Goal: Task Accomplishment & Management: Complete application form

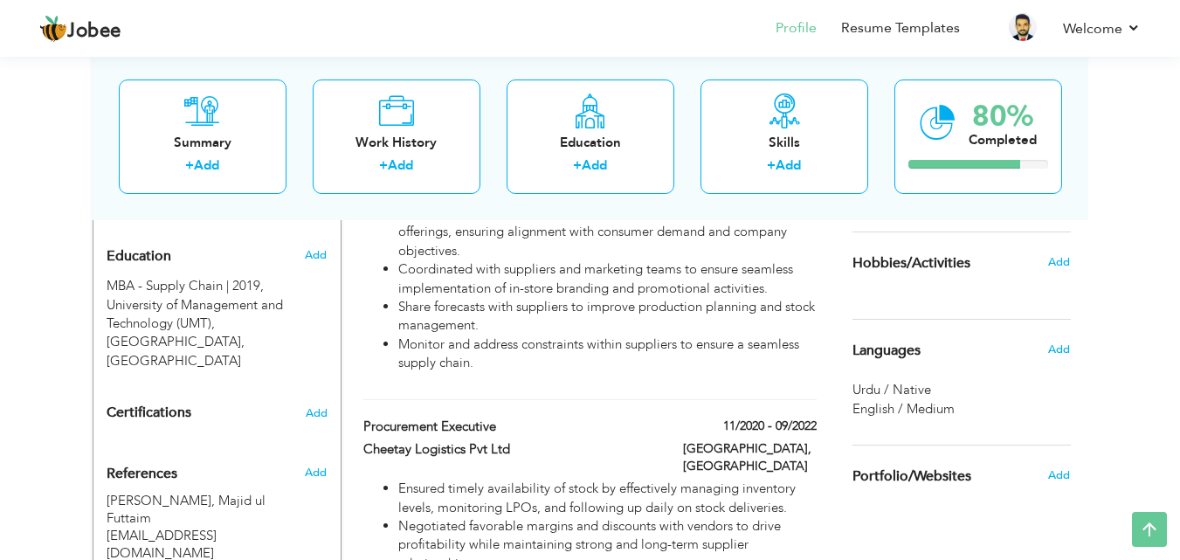
scroll to position [1081, 0]
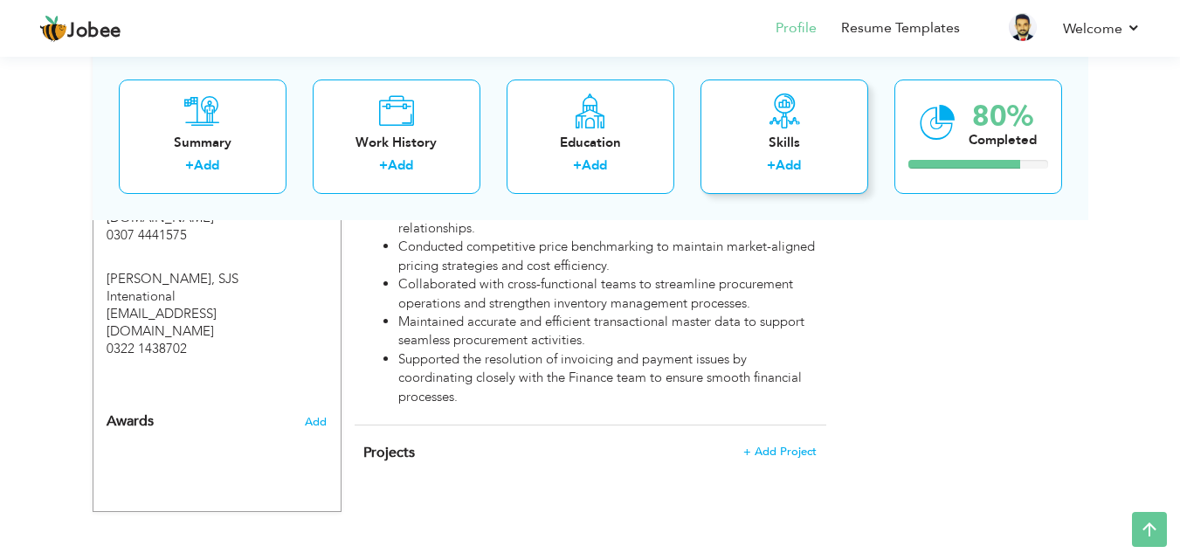
click at [799, 107] on icon at bounding box center [784, 110] width 35 height 35
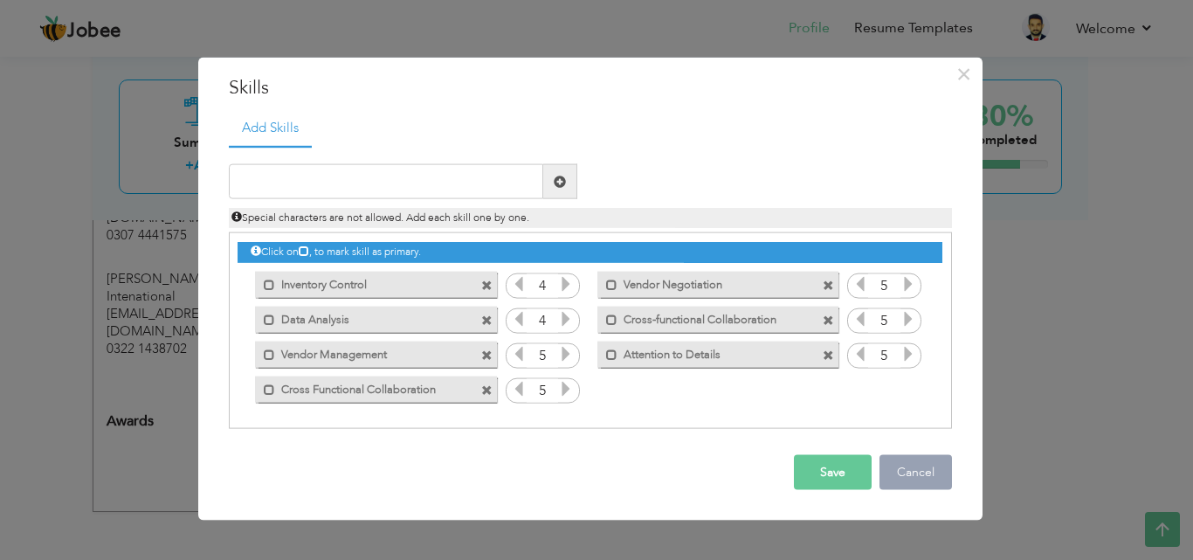
click at [916, 473] on button "Cancel" at bounding box center [916, 472] width 73 height 35
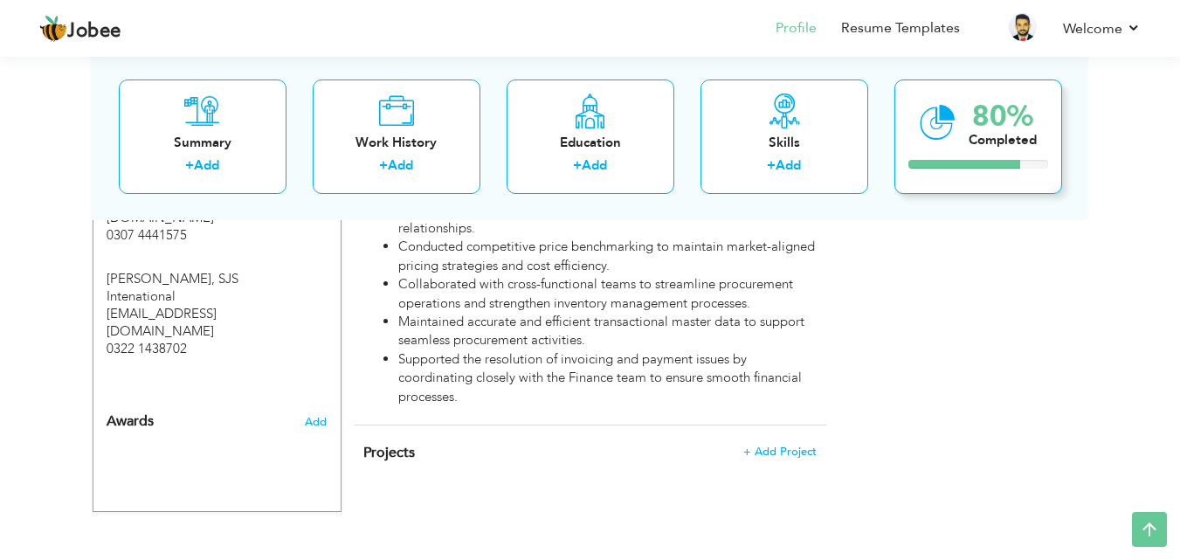
click at [982, 152] on div "80% Completed" at bounding box center [979, 136] width 168 height 114
click at [1009, 130] on div "Completed" at bounding box center [1003, 139] width 68 height 18
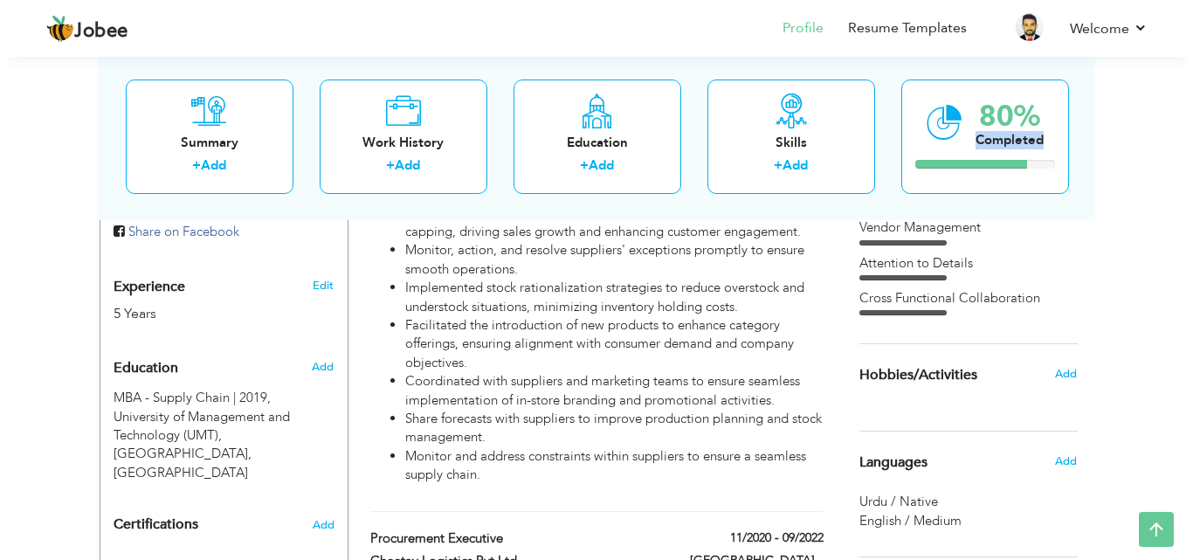
scroll to position [631, 0]
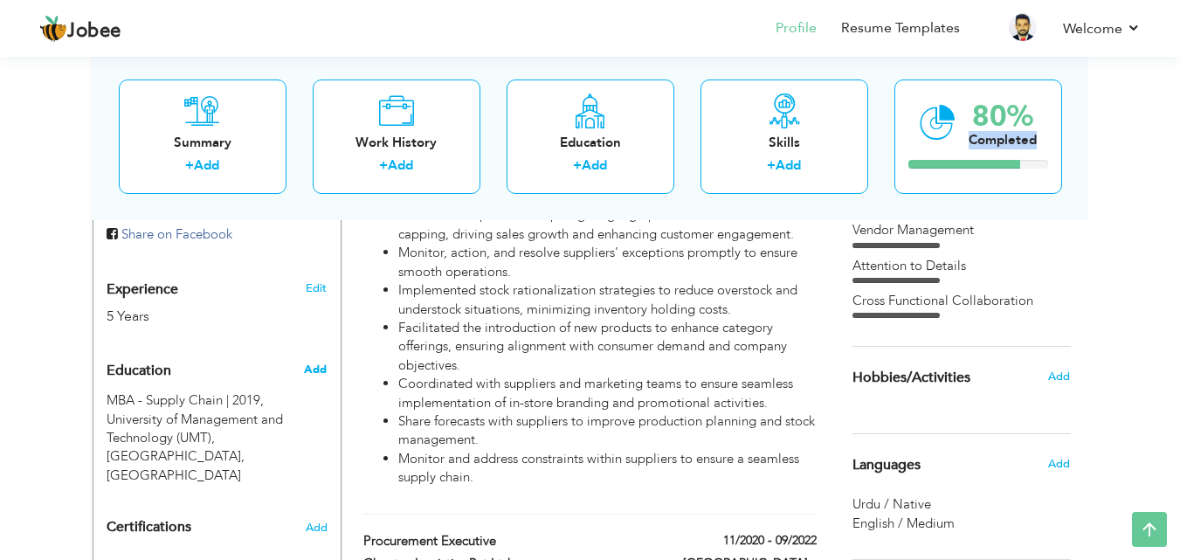
click at [319, 362] on span "Add" at bounding box center [315, 370] width 23 height 16
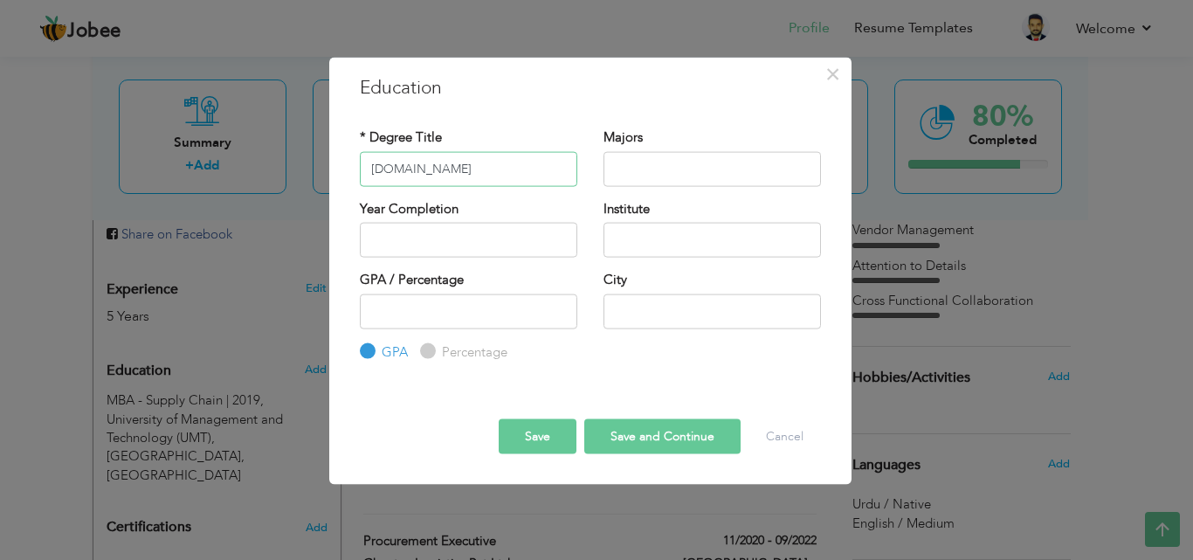
type input "[DOMAIN_NAME]"
click at [675, 175] on input "text" at bounding box center [713, 168] width 218 height 35
type input "Commerce"
drag, startPoint x: 432, startPoint y: 236, endPoint x: 231, endPoint y: 231, distance: 200.1
click at [432, 236] on input "text" at bounding box center [469, 240] width 218 height 35
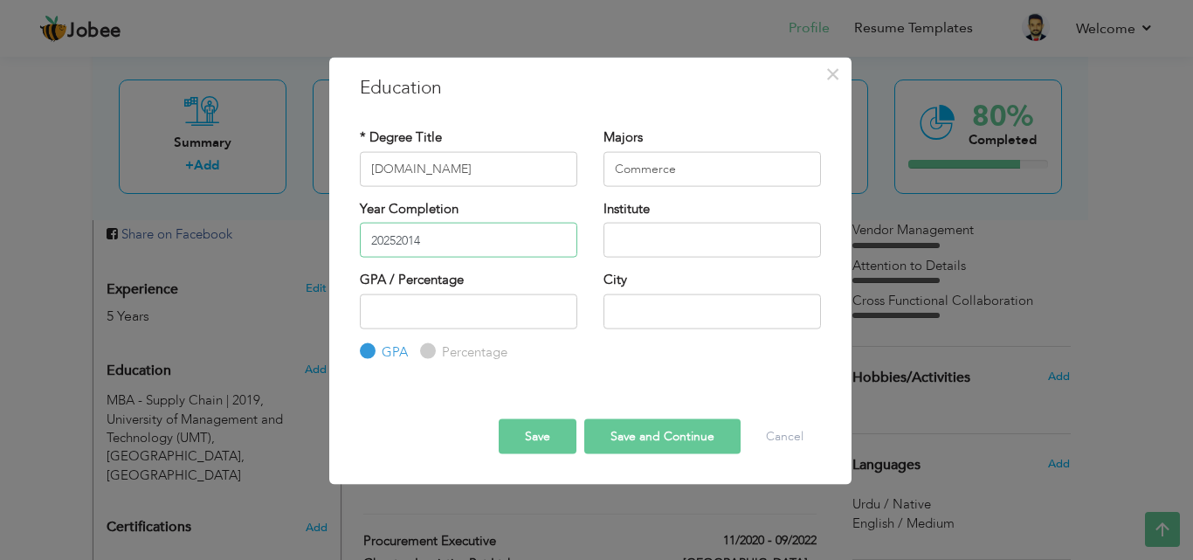
click at [432, 236] on input "20252014" at bounding box center [469, 240] width 218 height 35
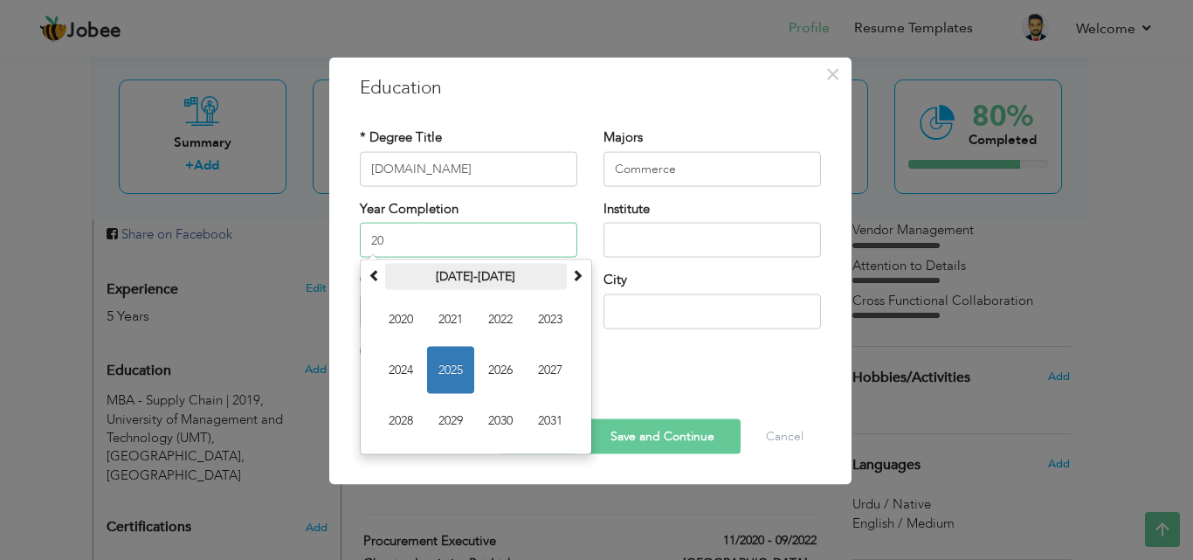
type input "2"
click at [376, 274] on span at bounding box center [375, 275] width 12 height 12
click at [573, 273] on span at bounding box center [577, 275] width 12 height 12
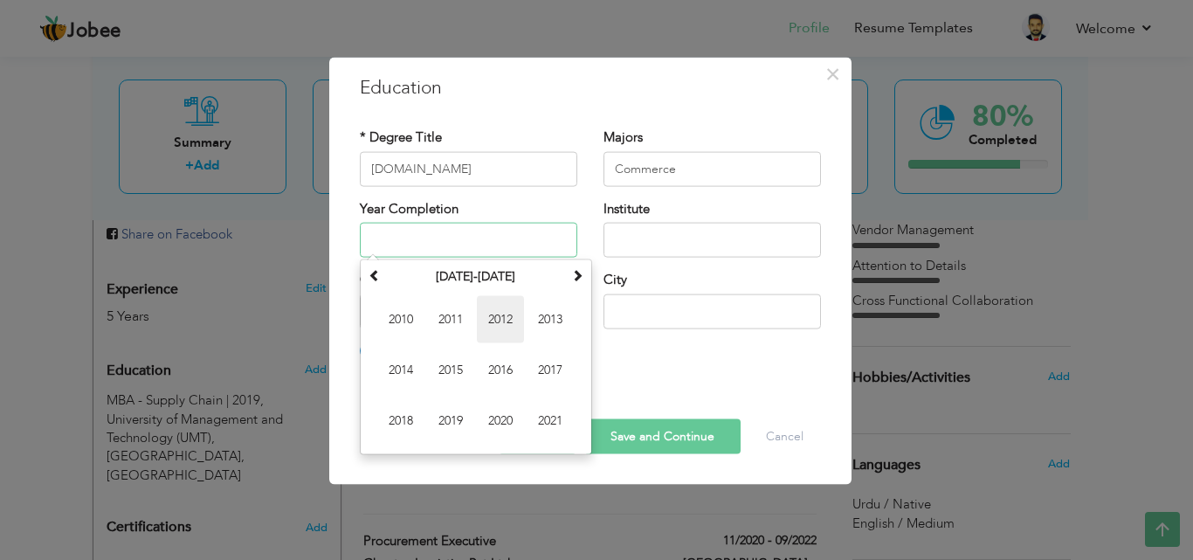
click at [507, 314] on span "2012" at bounding box center [500, 319] width 47 height 47
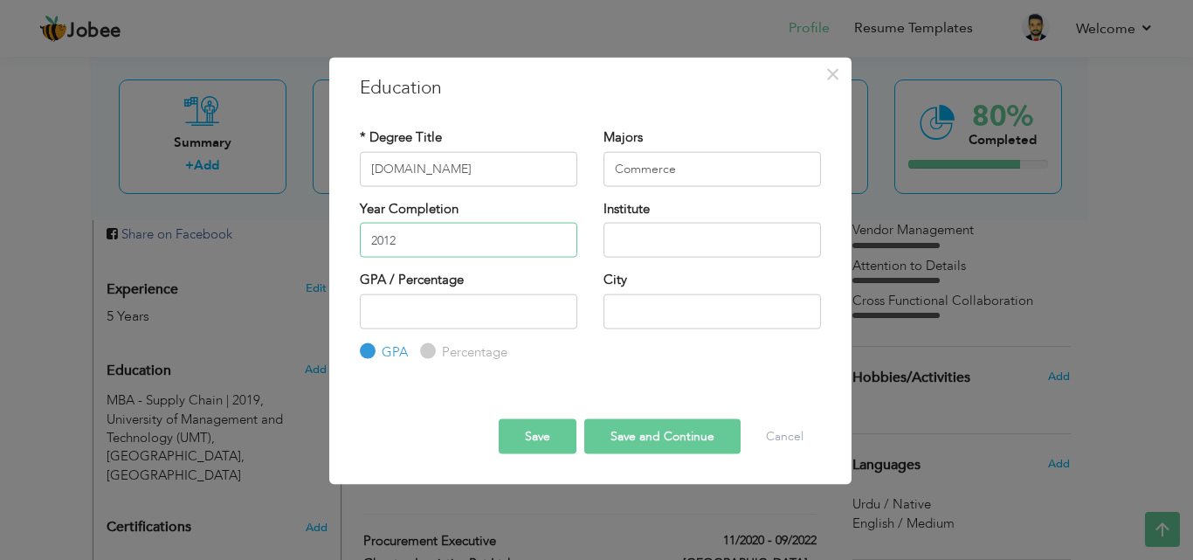
click at [523, 235] on input "2012" at bounding box center [469, 240] width 218 height 35
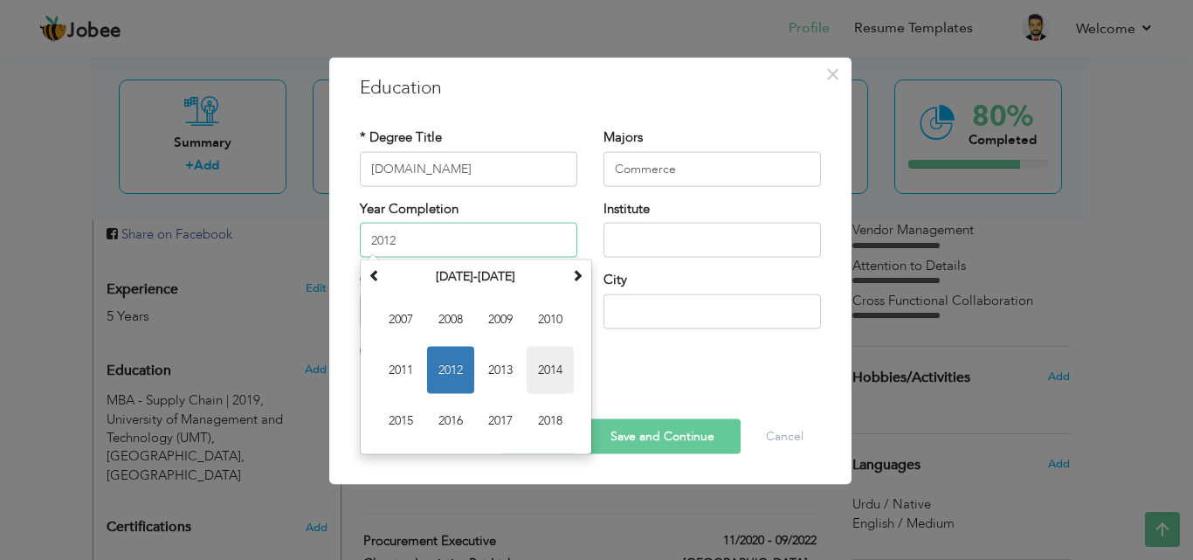
click at [551, 371] on span "2014" at bounding box center [550, 370] width 47 height 47
type input "2014"
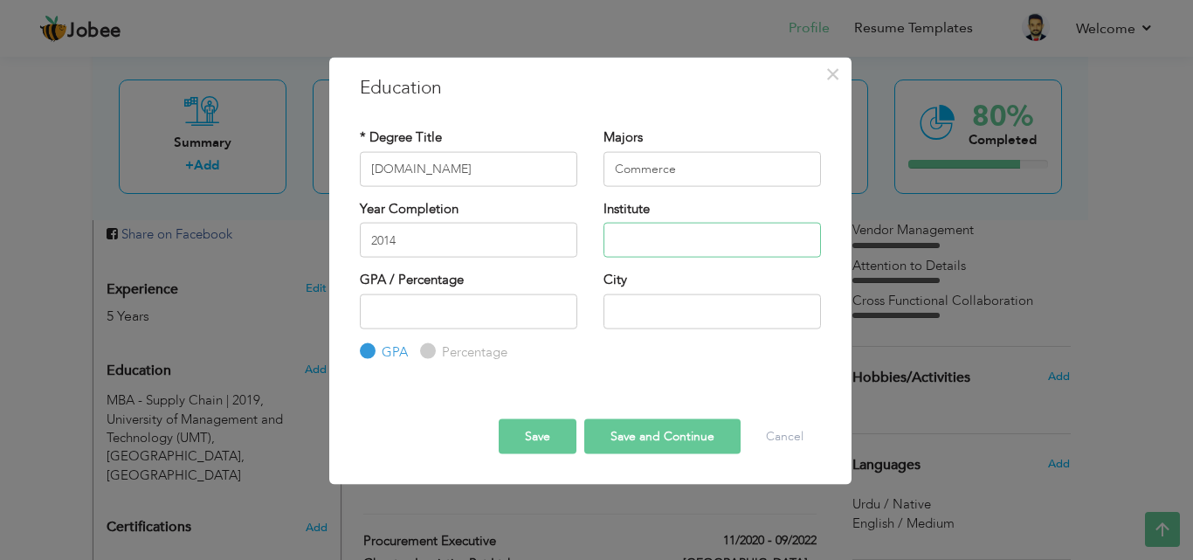
click at [673, 231] on input "text" at bounding box center [713, 240] width 218 height 35
type input "University of Management and Technology (UMT), [GEOGRAPHIC_DATA]"
click at [540, 432] on button "Save" at bounding box center [538, 436] width 78 height 35
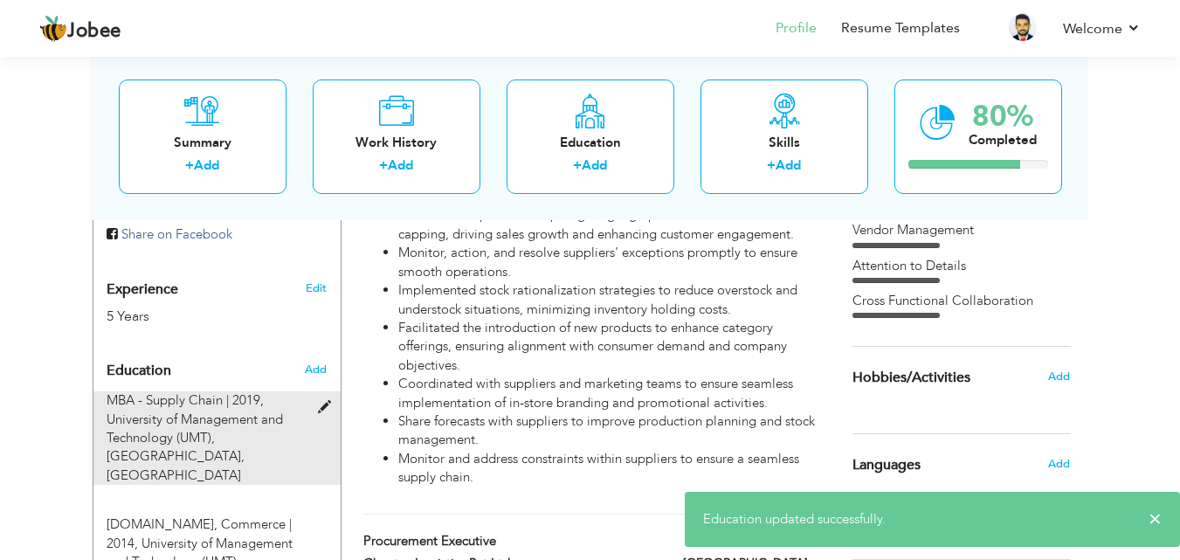
click at [324, 401] on span at bounding box center [329, 407] width 22 height 13
type input "MBA - Supply Chain"
type input "2019"
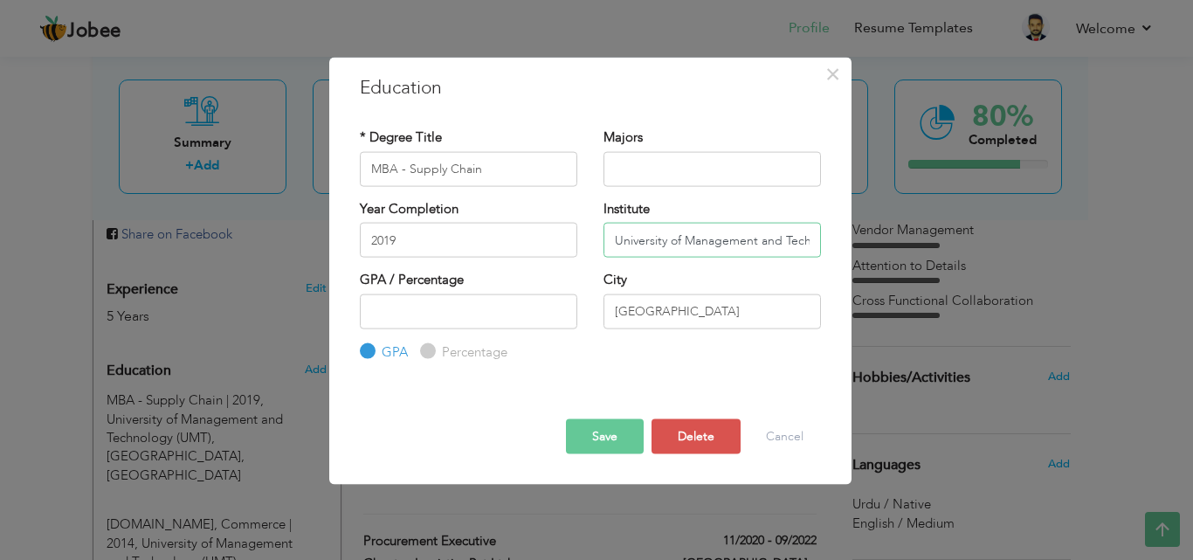
click at [779, 245] on input "University of Management and Technology (UMT), [GEOGRAPHIC_DATA]" at bounding box center [713, 240] width 218 height 35
click at [663, 319] on input "[GEOGRAPHIC_DATA]" at bounding box center [713, 311] width 218 height 35
type input "L"
click at [602, 435] on button "Save" at bounding box center [605, 436] width 78 height 35
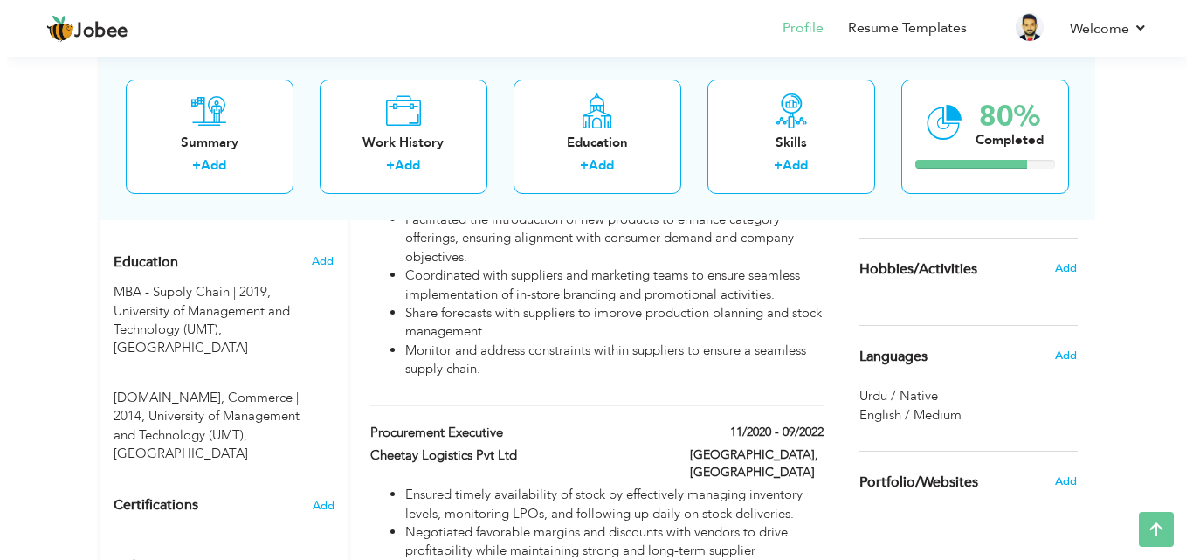
scroll to position [583, 0]
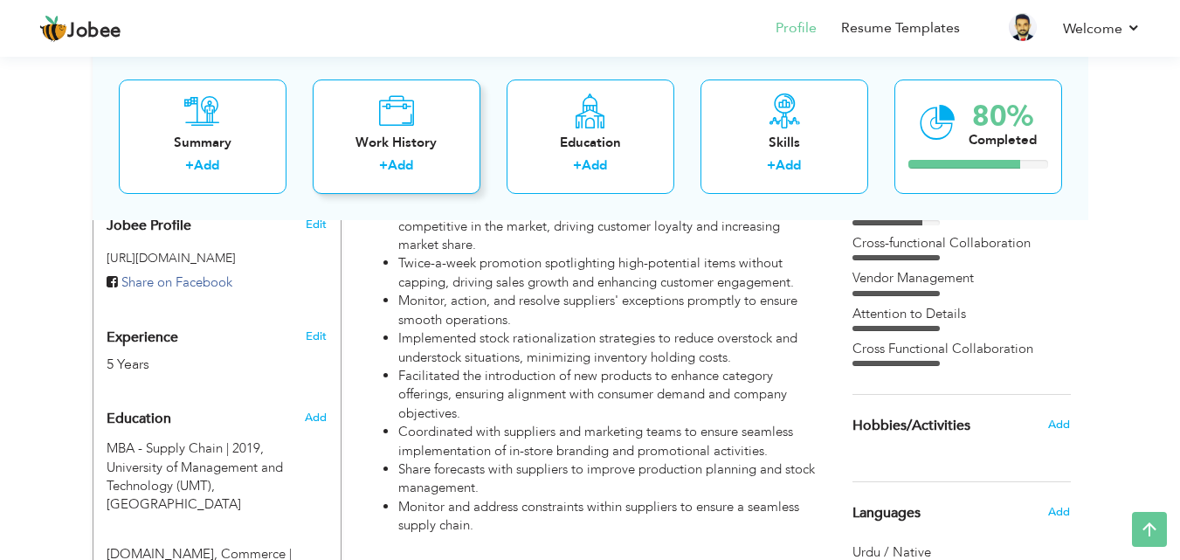
click at [404, 140] on div "Work History" at bounding box center [397, 142] width 140 height 18
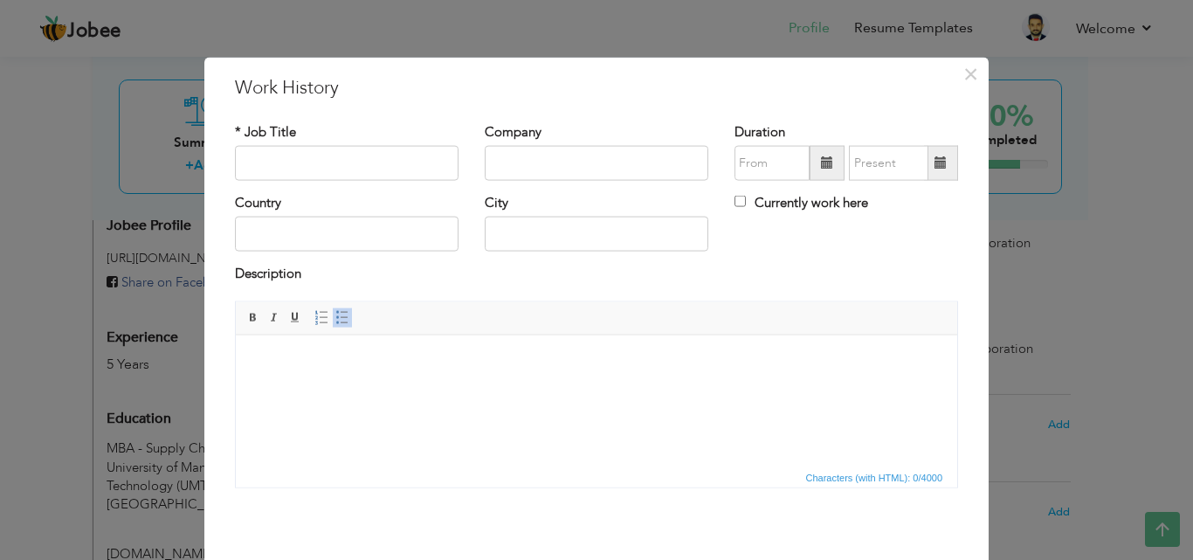
scroll to position [0, 0]
type input "Assistant Manager"
